Goal: Register for event/course

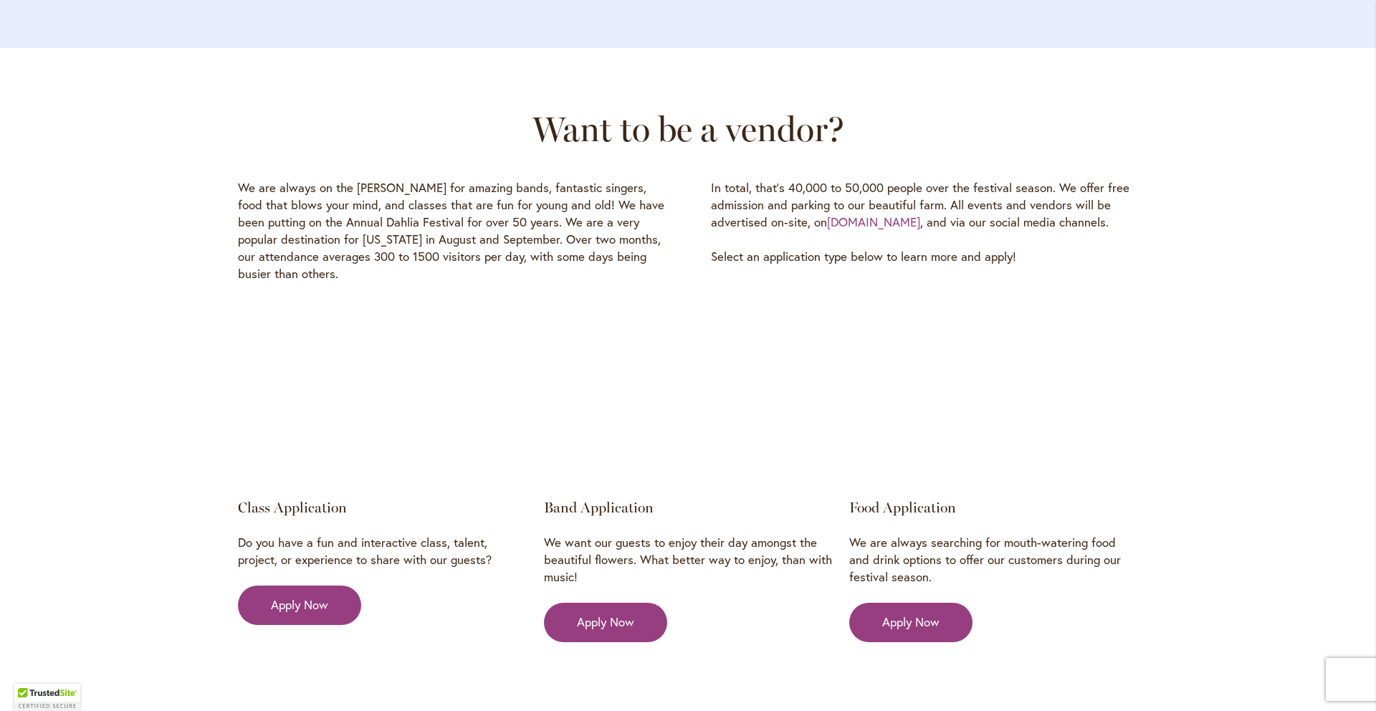
scroll to position [1287, 0]
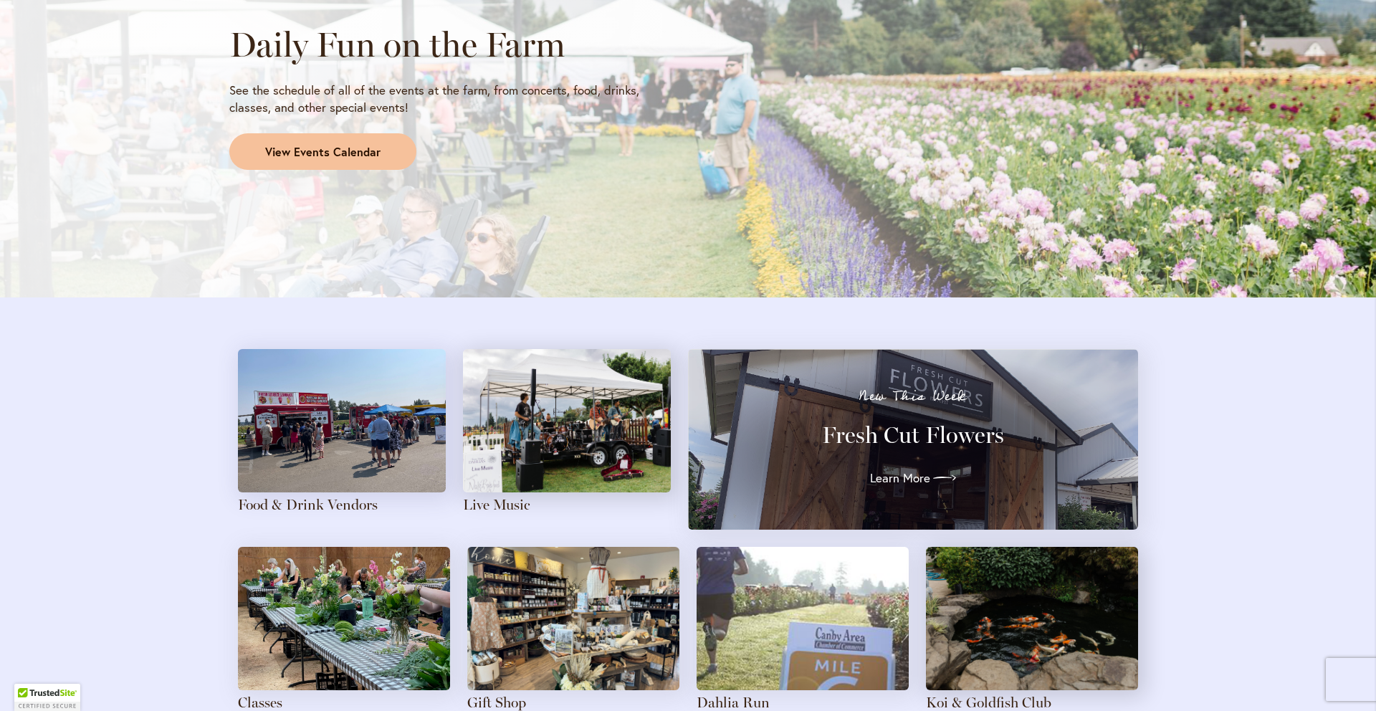
click at [371, 156] on span "View Events Calendar" at bounding box center [322, 152] width 115 height 16
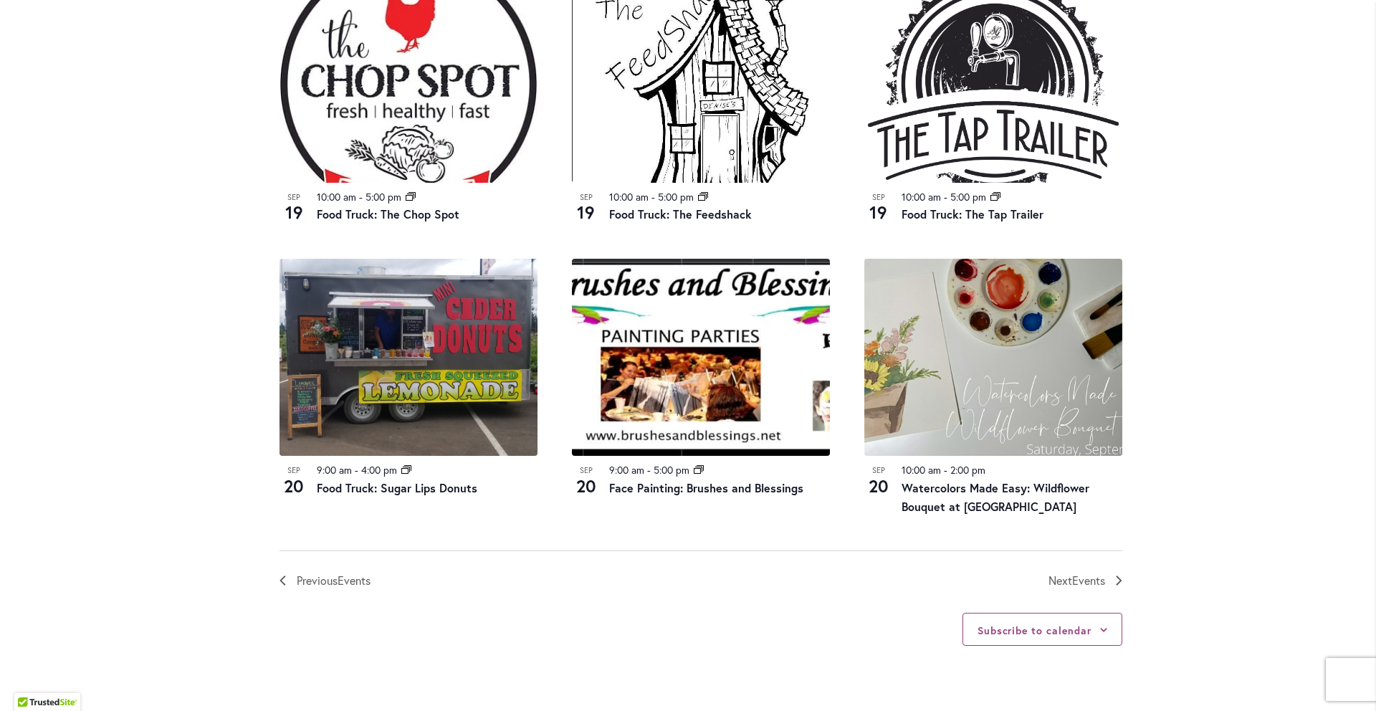
scroll to position [1687, 0]
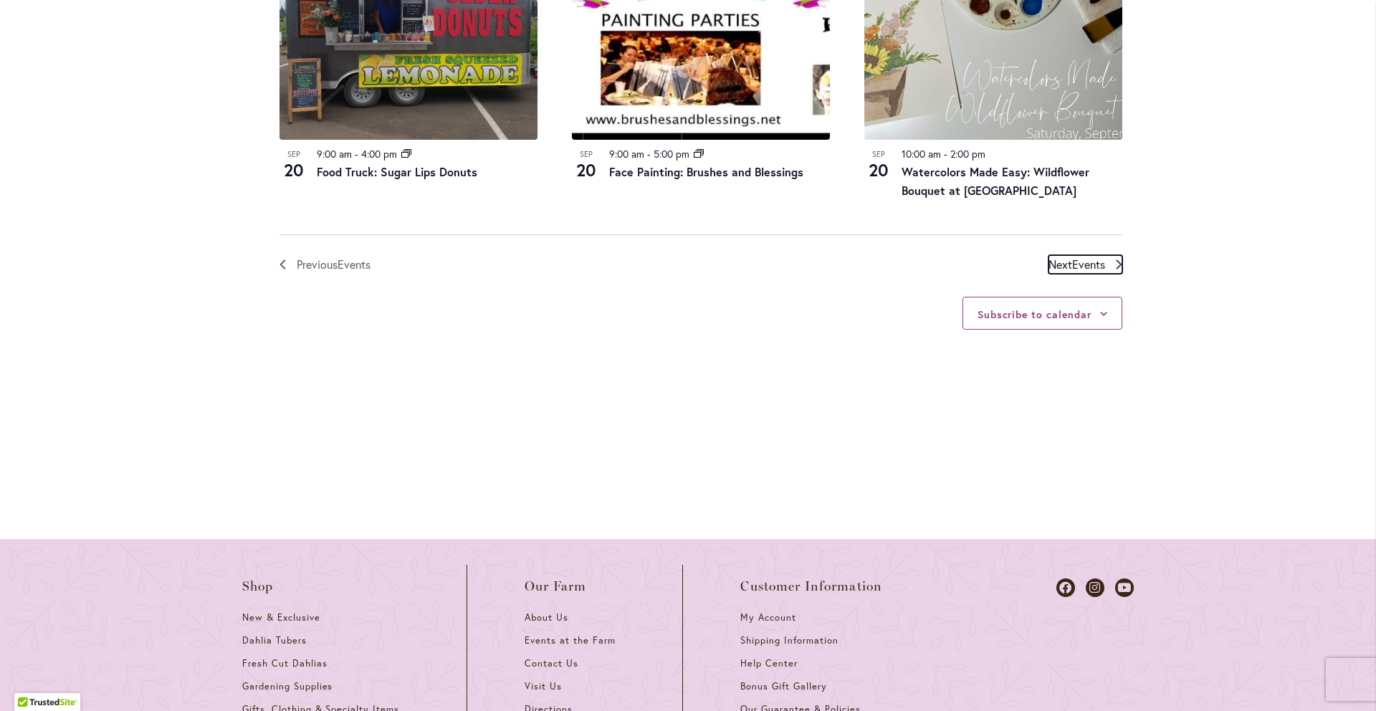
click at [1116, 260] on icon "Next Events" at bounding box center [1119, 264] width 6 height 10
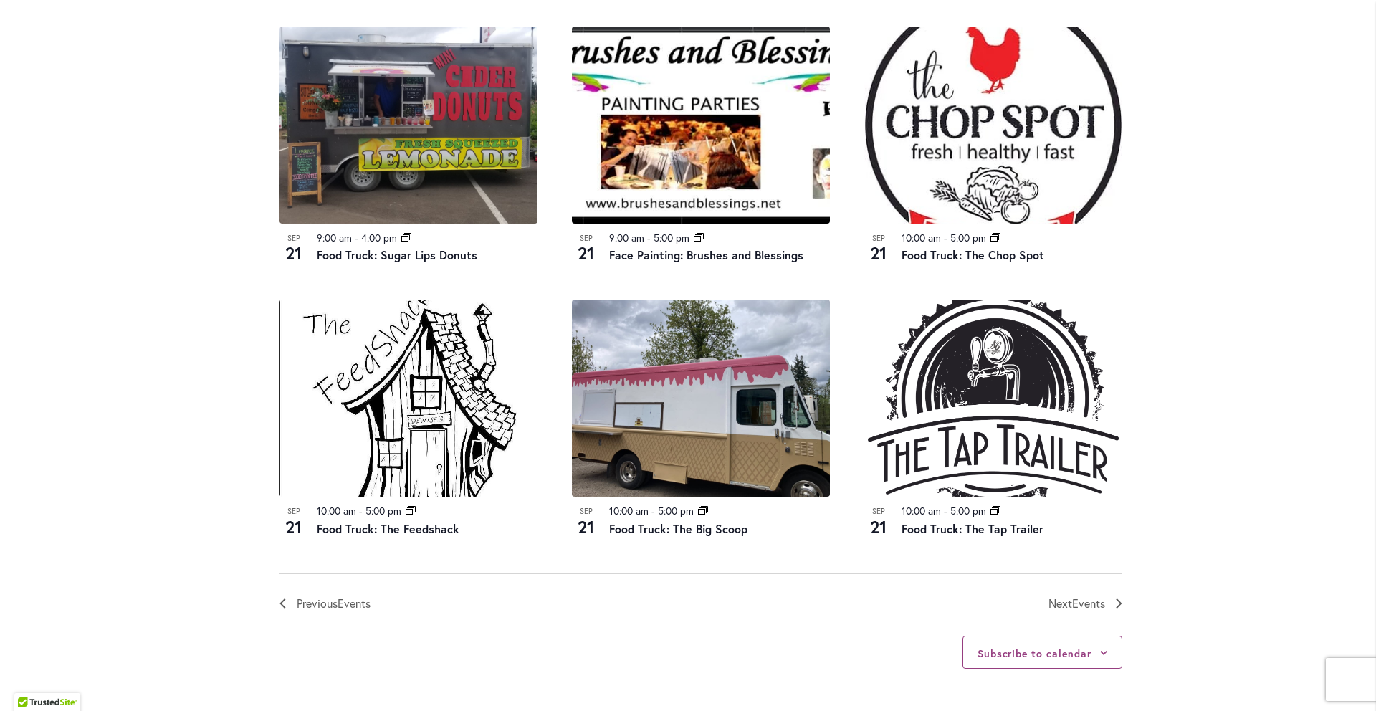
scroll to position [1350, 0]
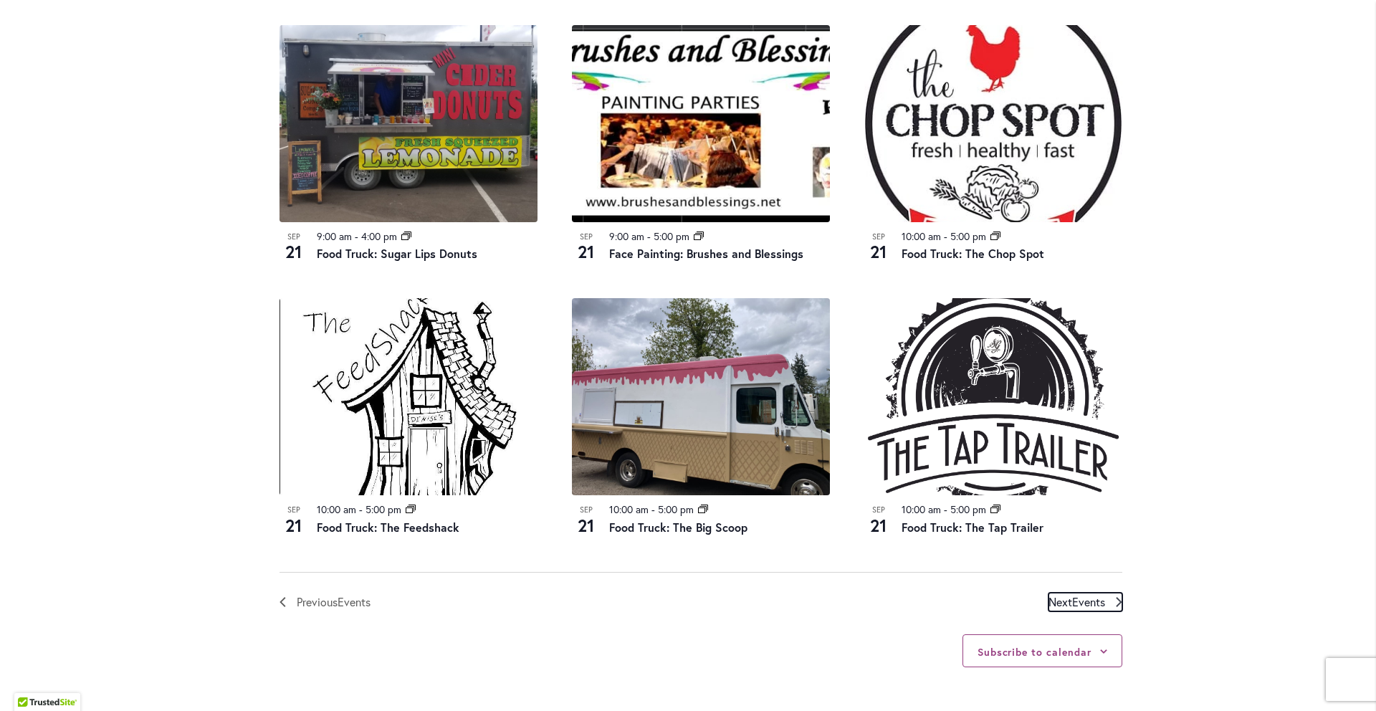
click at [1083, 594] on span "Events" at bounding box center [1088, 601] width 33 height 15
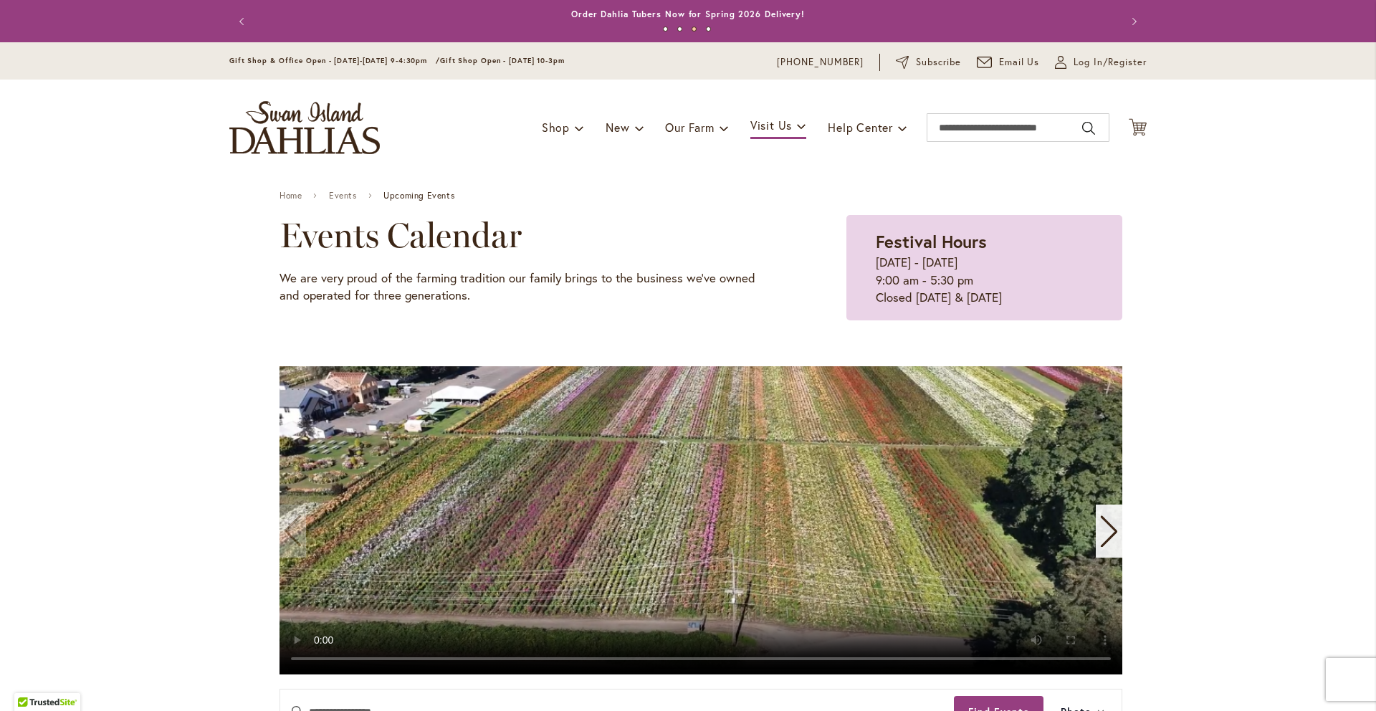
click at [1302, 118] on header "Skip to Content Gift Shop & Office Open - [DATE]-[DATE] 9-4:30pm / Gift Shop Op…" at bounding box center [688, 108] width 1376 height 133
